Goal: Information Seeking & Learning: Learn about a topic

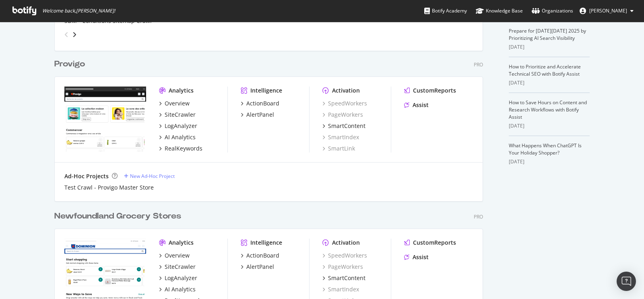
scroll to position [327, 0]
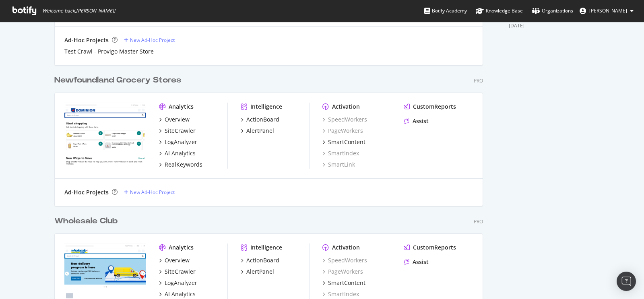
click at [82, 81] on div "Newfoundland Grocery Stores" at bounding box center [117, 81] width 127 height 12
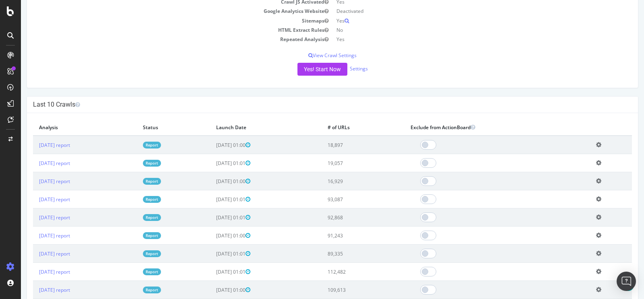
scroll to position [148, 0]
click at [66, 142] on link "2025 Oct. 7th report" at bounding box center [54, 145] width 31 height 7
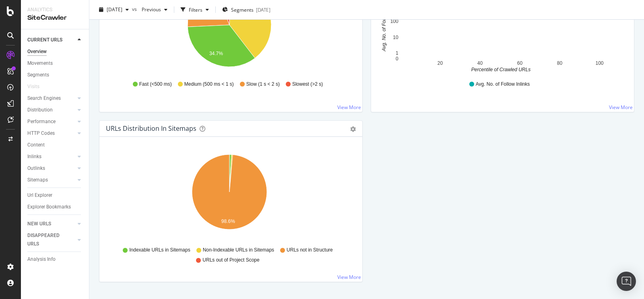
scroll to position [697, 0]
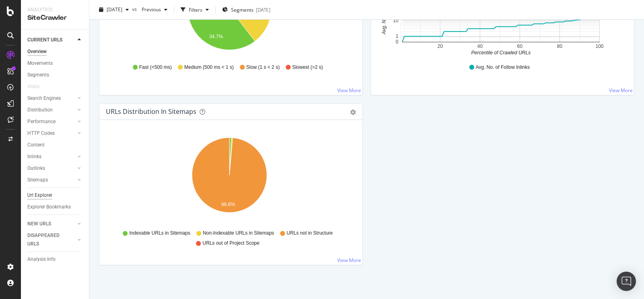
click at [48, 195] on div "Url Explorer" at bounding box center [39, 195] width 25 height 8
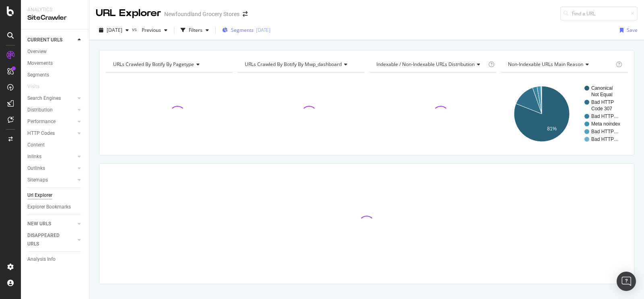
click at [271, 25] on div "Segments 2024-10-21" at bounding box center [246, 30] width 48 height 12
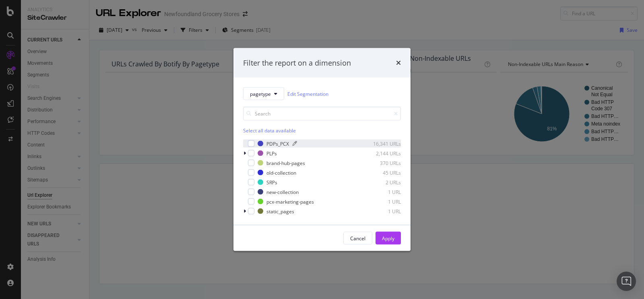
click at [278, 141] on div "PDPs_PCX" at bounding box center [278, 143] width 23 height 7
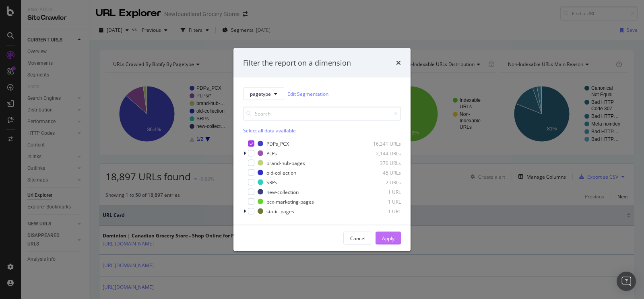
click at [392, 241] on div "Apply" at bounding box center [388, 238] width 12 height 7
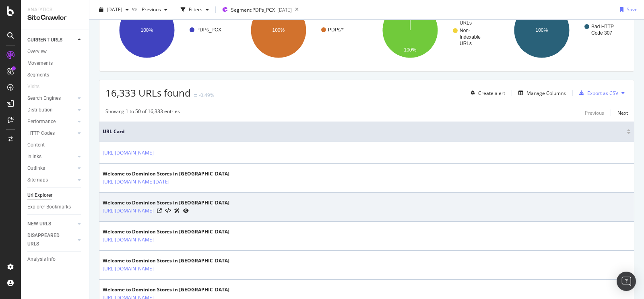
scroll to position [172, 0]
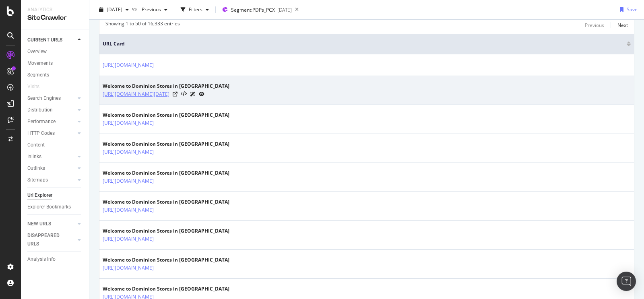
click at [170, 92] on link "[URL][DOMAIN_NAME][DATE]" at bounding box center [136, 94] width 67 height 8
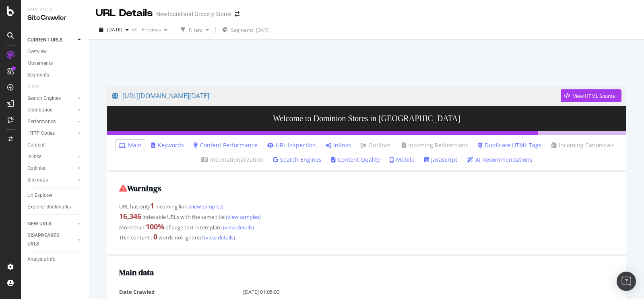
click at [291, 145] on link "URL Inspection" at bounding box center [291, 145] width 49 height 8
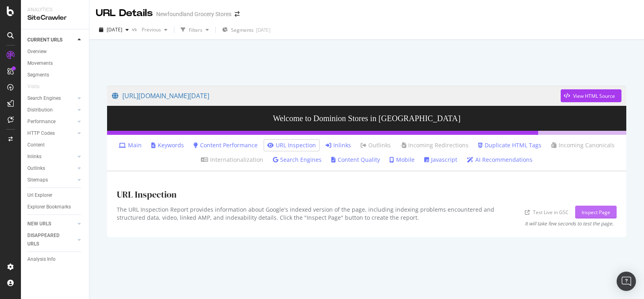
click at [598, 215] on div "Inspect Page" at bounding box center [596, 212] width 29 height 7
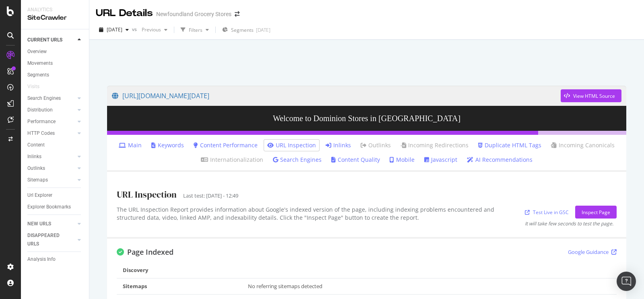
click at [310, 161] on link "Search Engines" at bounding box center [297, 160] width 49 height 8
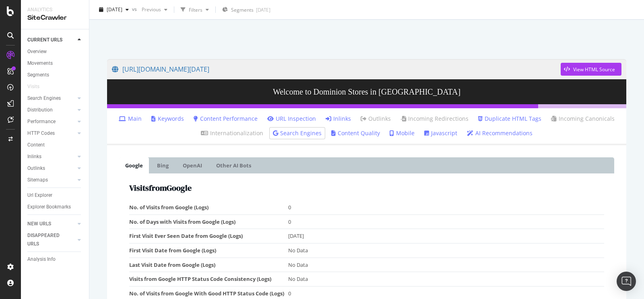
scroll to position [19, 0]
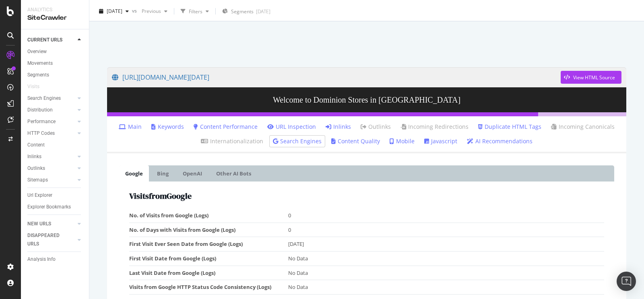
click at [398, 144] on link "Mobile" at bounding box center [402, 141] width 25 height 8
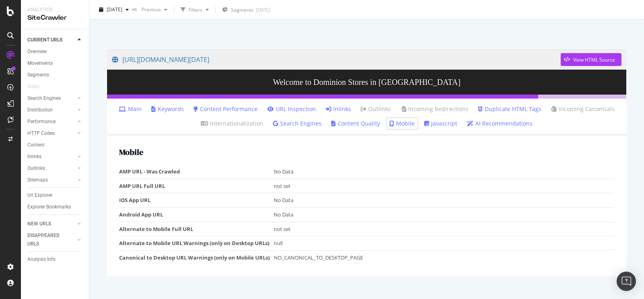
scroll to position [39, 0]
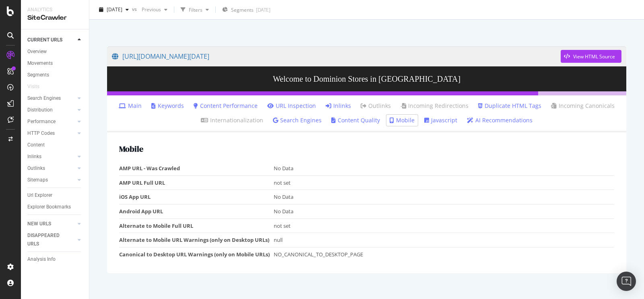
click at [434, 117] on link "Javascript" at bounding box center [440, 120] width 33 height 8
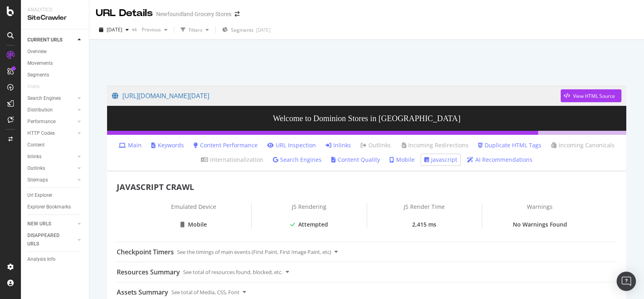
click at [508, 145] on link "Duplicate HTML Tags" at bounding box center [509, 145] width 63 height 8
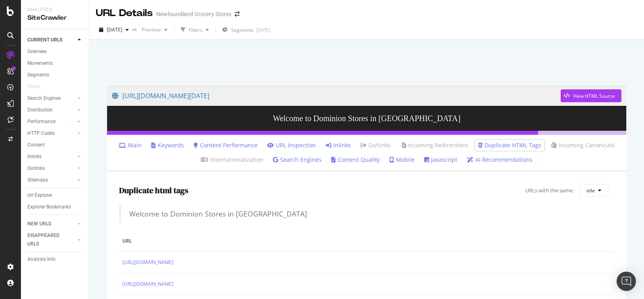
click at [483, 157] on link "AI Recommendations" at bounding box center [500, 160] width 66 height 8
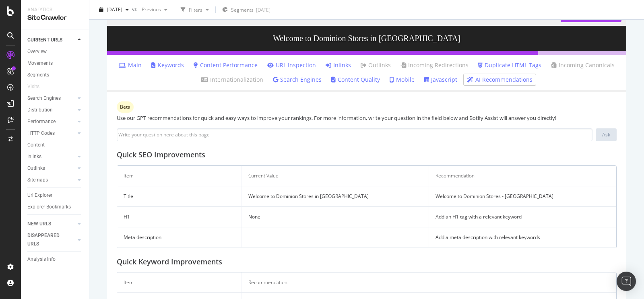
scroll to position [56, 0]
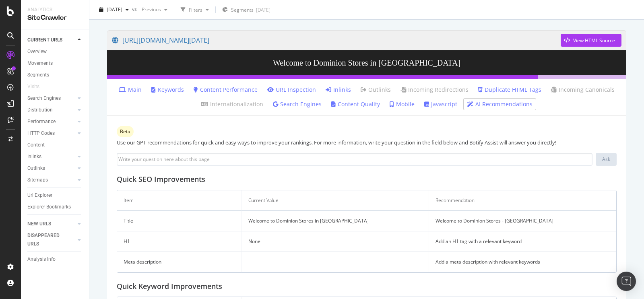
click at [445, 101] on link "Javascript" at bounding box center [440, 104] width 33 height 8
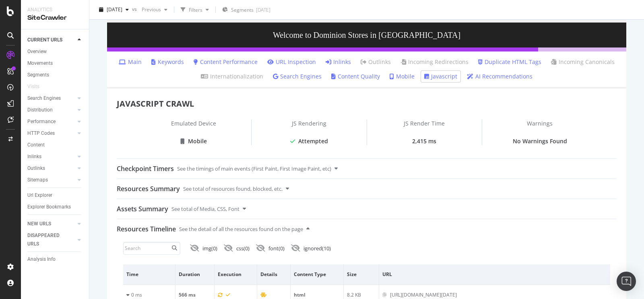
scroll to position [84, 0]
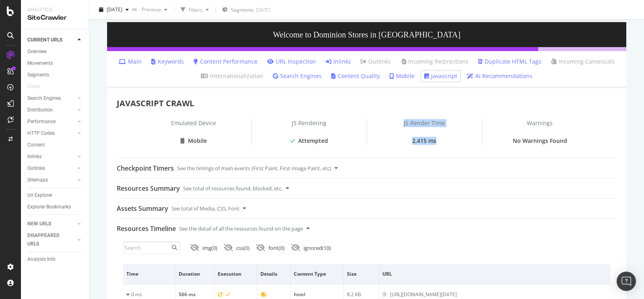
drag, startPoint x: 443, startPoint y: 142, endPoint x: 379, endPoint y: 114, distance: 70.0
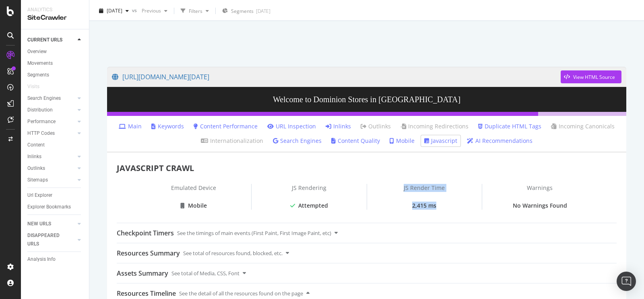
scroll to position [20, 0]
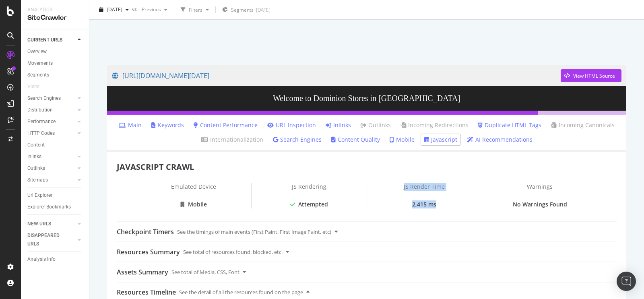
click at [574, 75] on div "View HTML Source" at bounding box center [594, 75] width 42 height 7
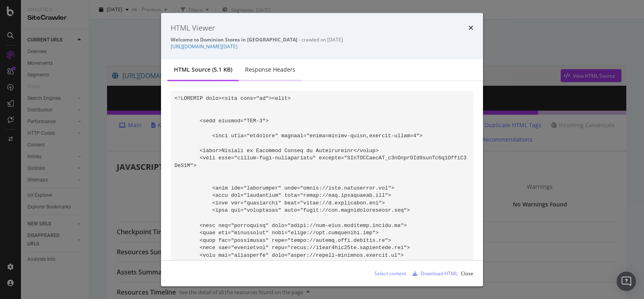
click at [271, 68] on div "Response Headers" at bounding box center [270, 70] width 50 height 8
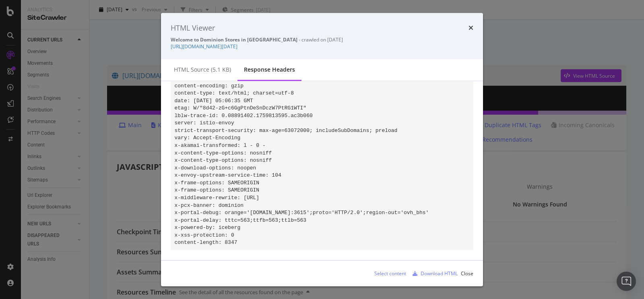
scroll to position [42, 0]
click at [474, 27] on div "HTML Viewer Welcome to Dominion Stores in [GEOGRAPHIC_DATA] - crawled on [DATE]…" at bounding box center [322, 36] width 322 height 47
click at [470, 27] on icon "times" at bounding box center [471, 28] width 5 height 6
